Goal: Find specific page/section: Find specific page/section

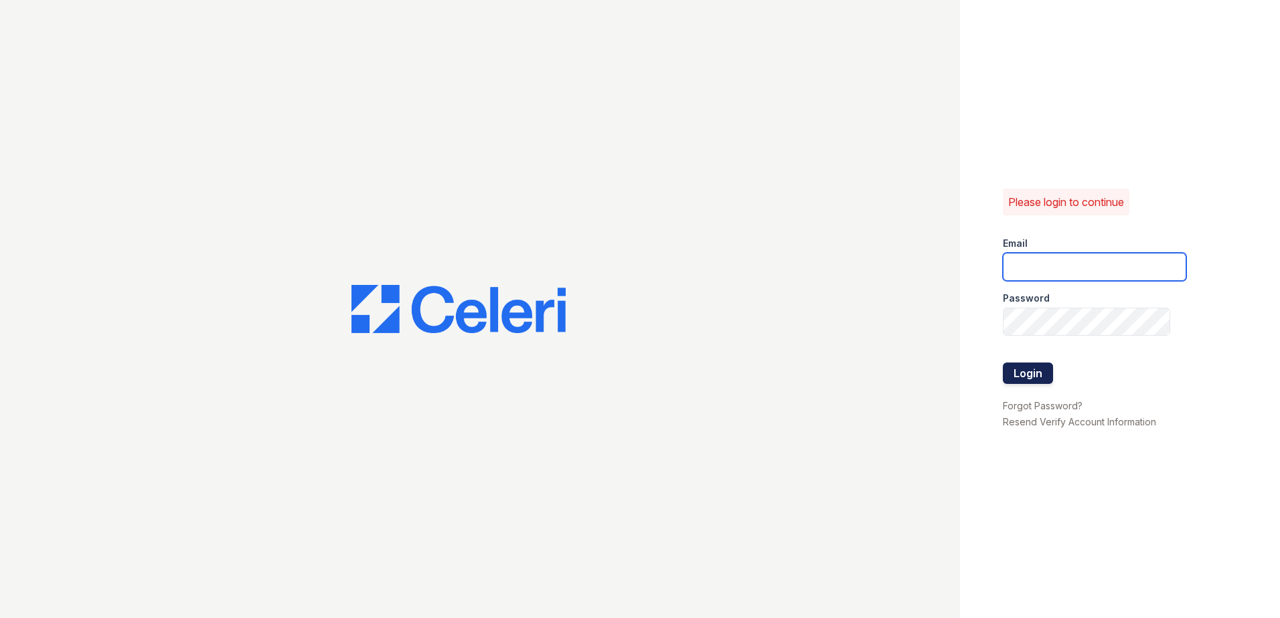
type input "mkarala@trinity-pm.com"
click at [1039, 369] on button "Login" at bounding box center [1028, 373] width 50 height 21
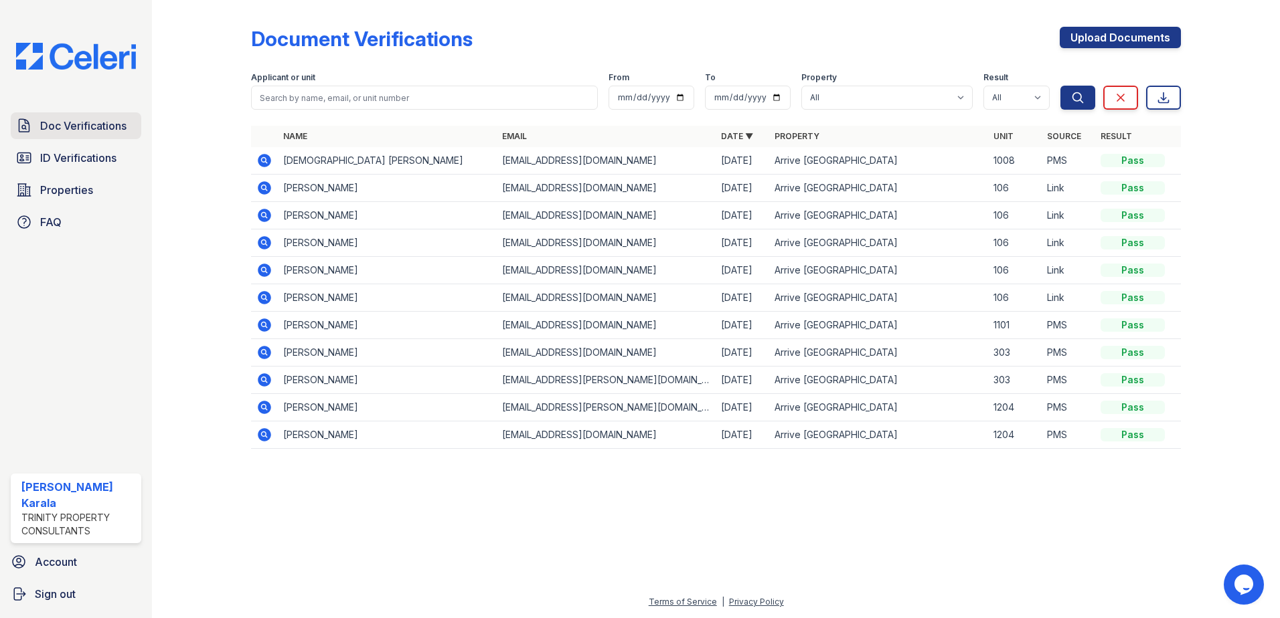
click at [86, 128] on span "Doc Verifications" at bounding box center [83, 126] width 86 height 16
click at [94, 161] on span "ID Verifications" at bounding box center [78, 158] width 76 height 16
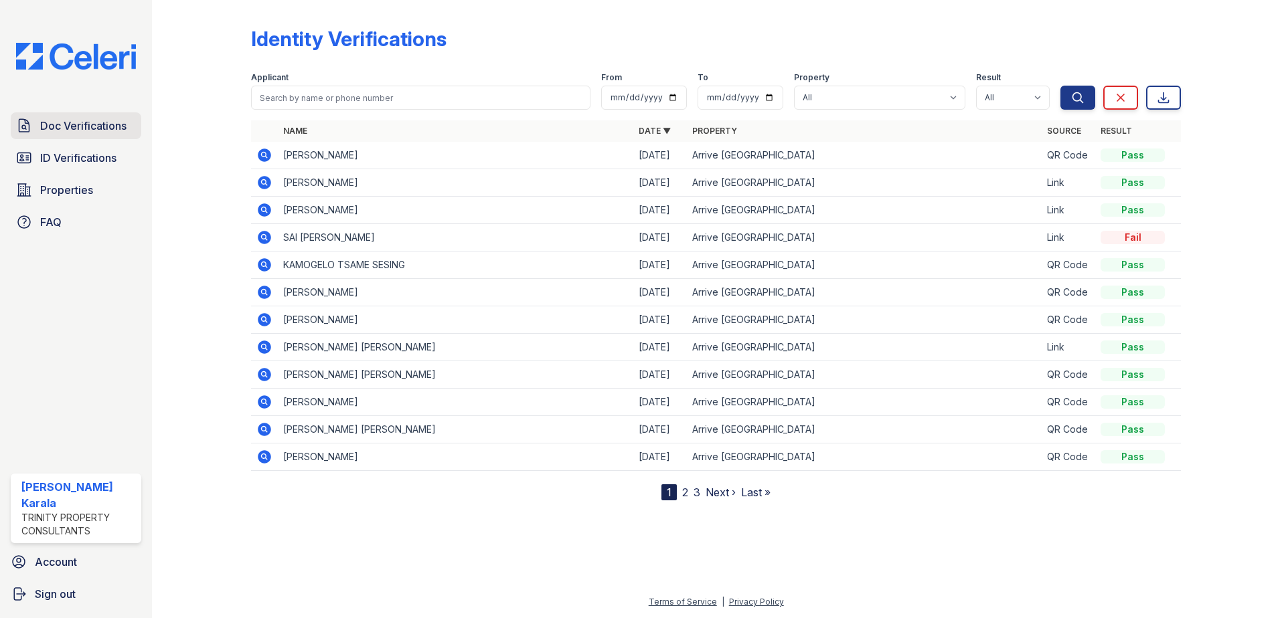
click at [74, 126] on span "Doc Verifications" at bounding box center [83, 126] width 86 height 16
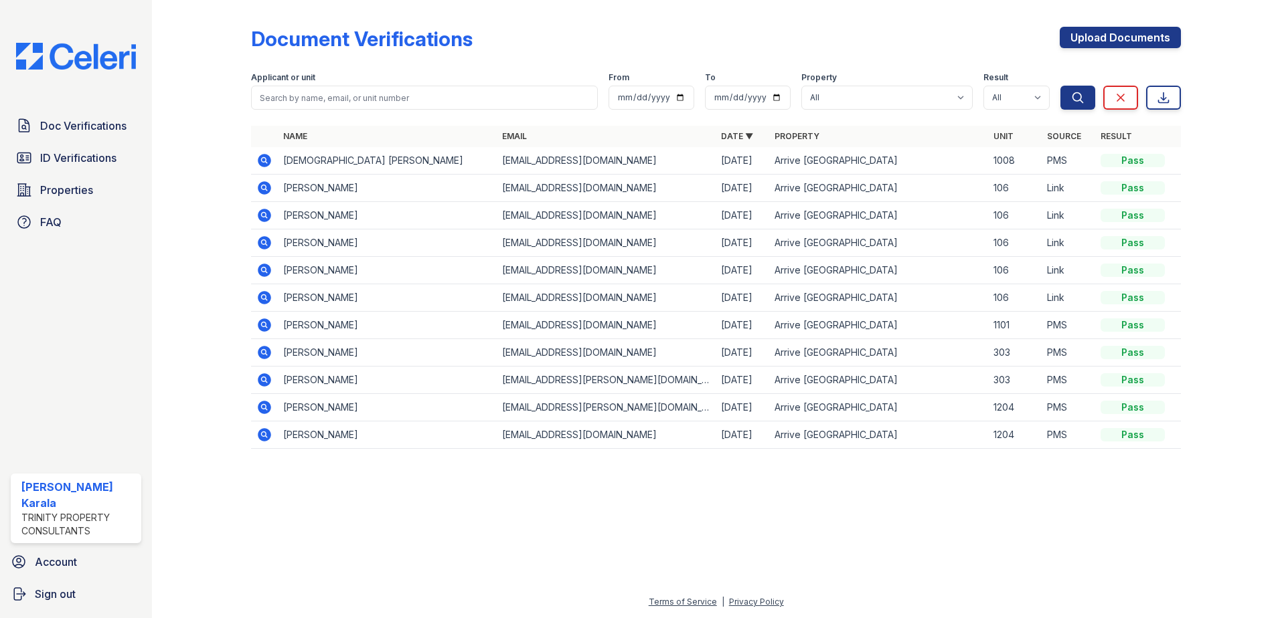
click at [155, 462] on div "Document Verifications Upload Documents Filter Applicant or unit From To Proper…" at bounding box center [716, 309] width 1128 height 618
